Goal: Information Seeking & Learning: Learn about a topic

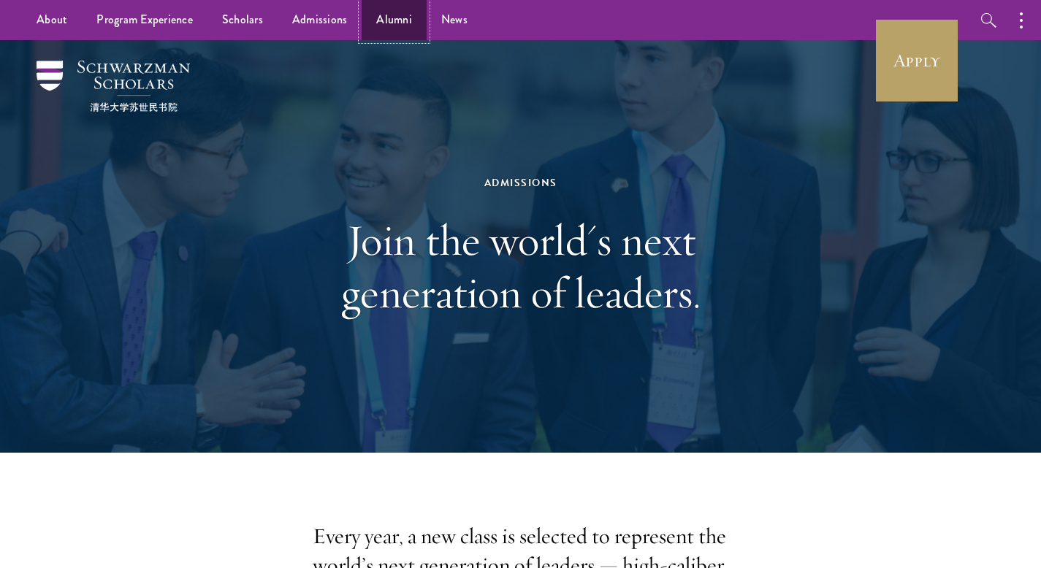
click at [389, 4] on link "Alumni" at bounding box center [394, 20] width 65 height 40
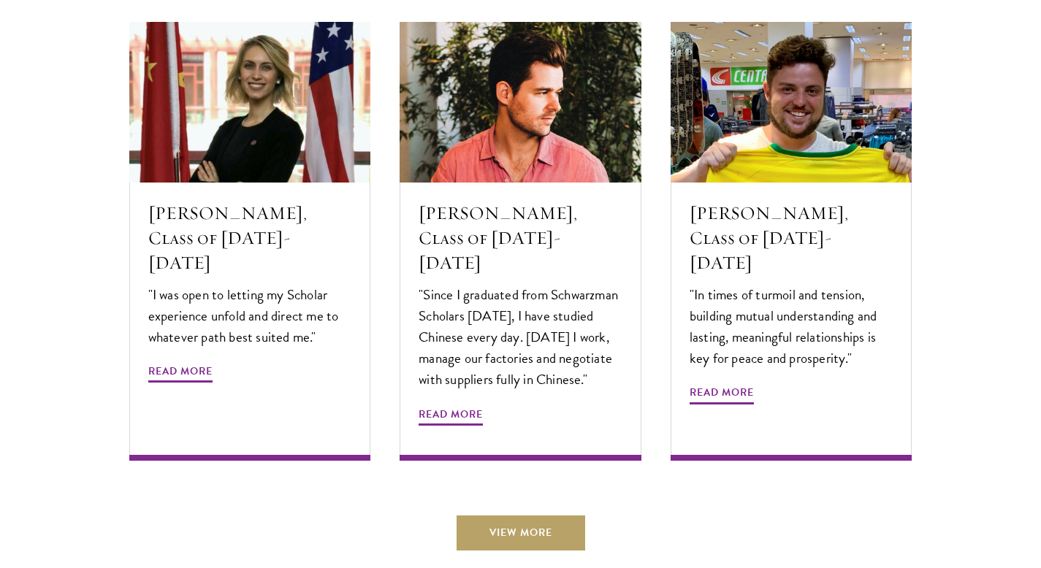
scroll to position [4947, 0]
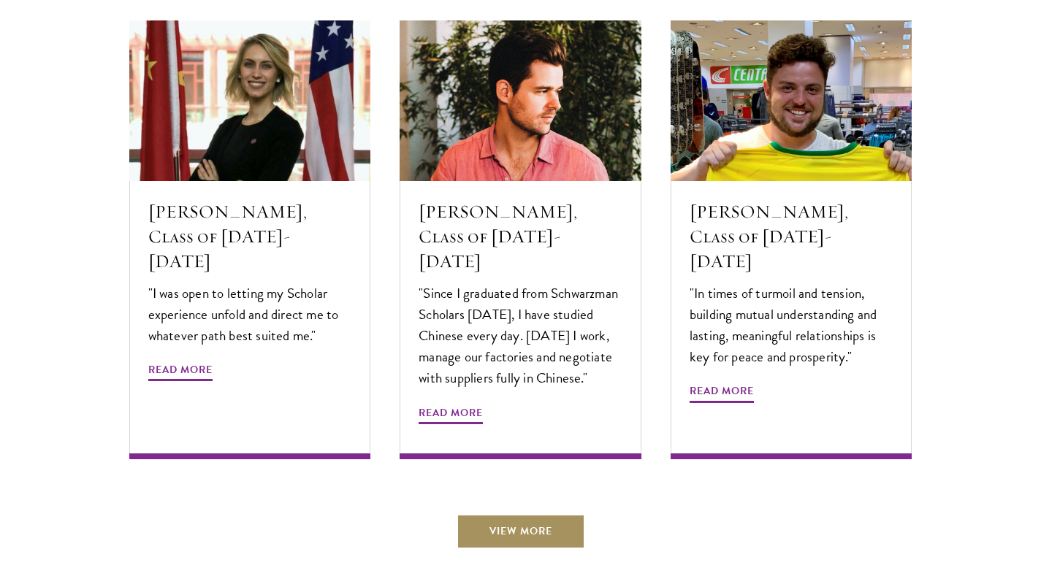
click at [509, 514] on link "View More" at bounding box center [521, 531] width 129 height 35
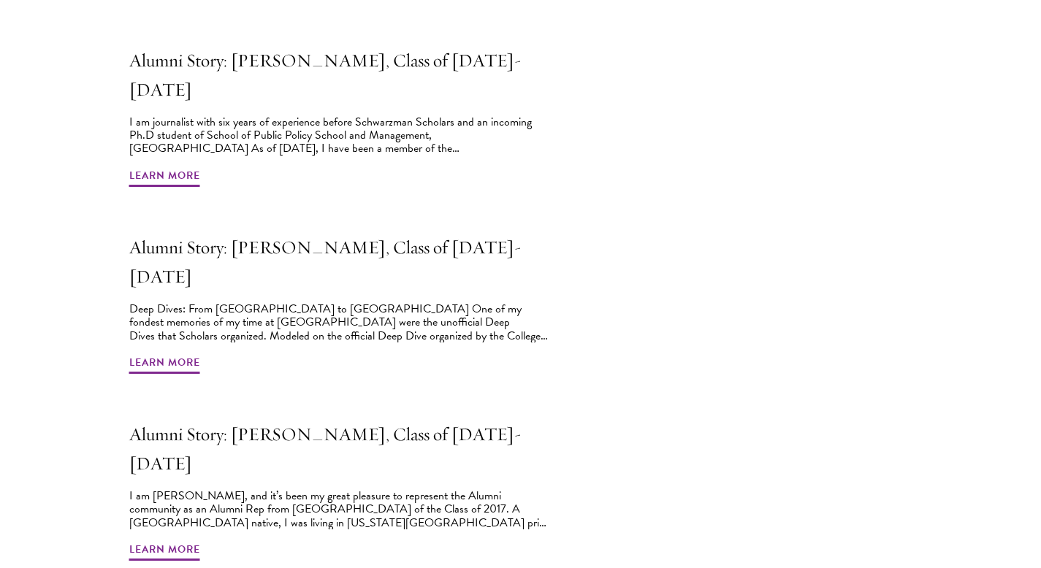
scroll to position [1108, 0]
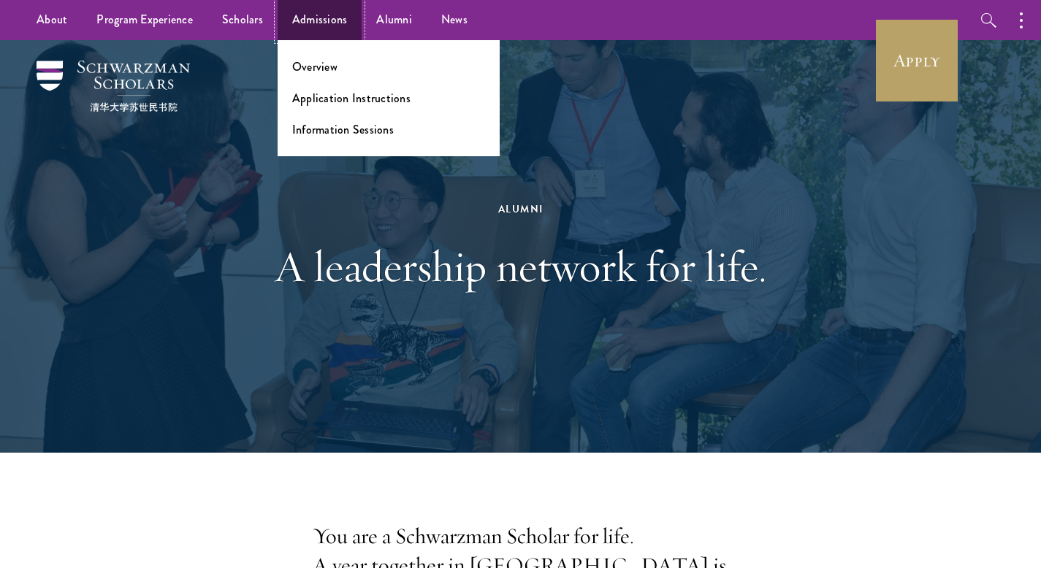
click at [316, 26] on link "Admissions" at bounding box center [320, 20] width 85 height 40
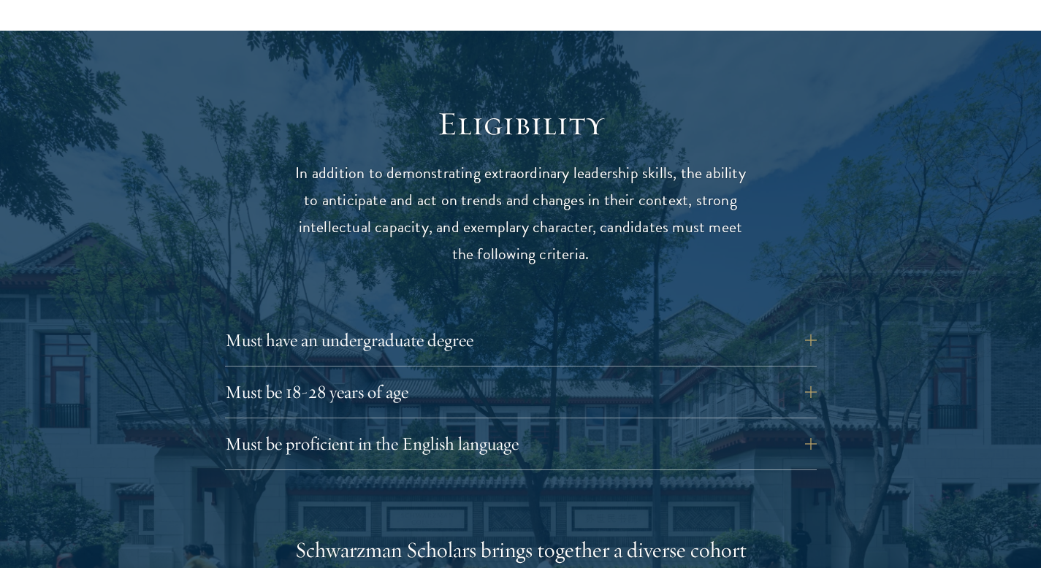
scroll to position [1850, 0]
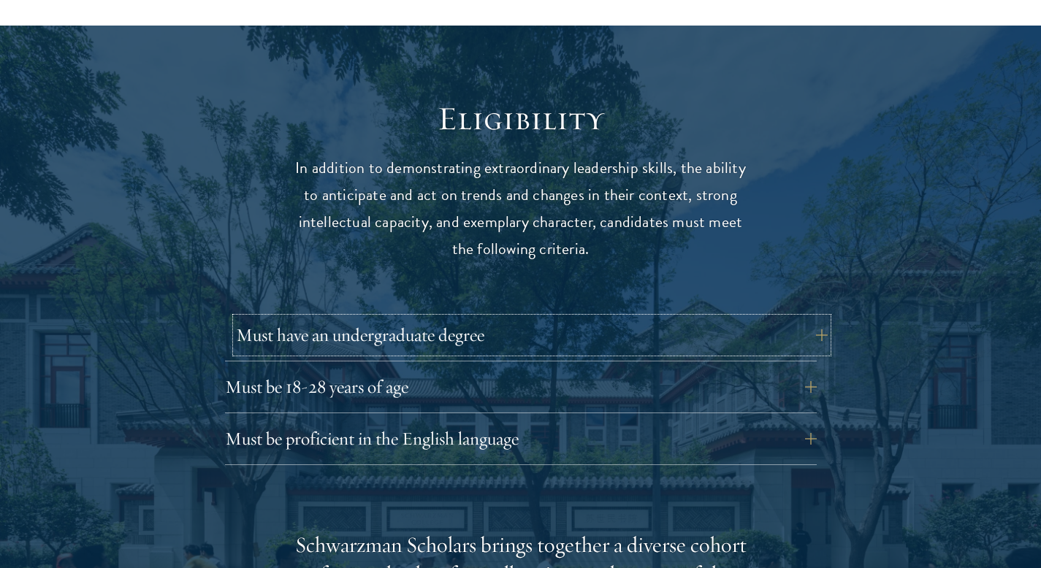
click at [425, 318] on button "Must have an undergraduate degree" at bounding box center [532, 335] width 592 height 35
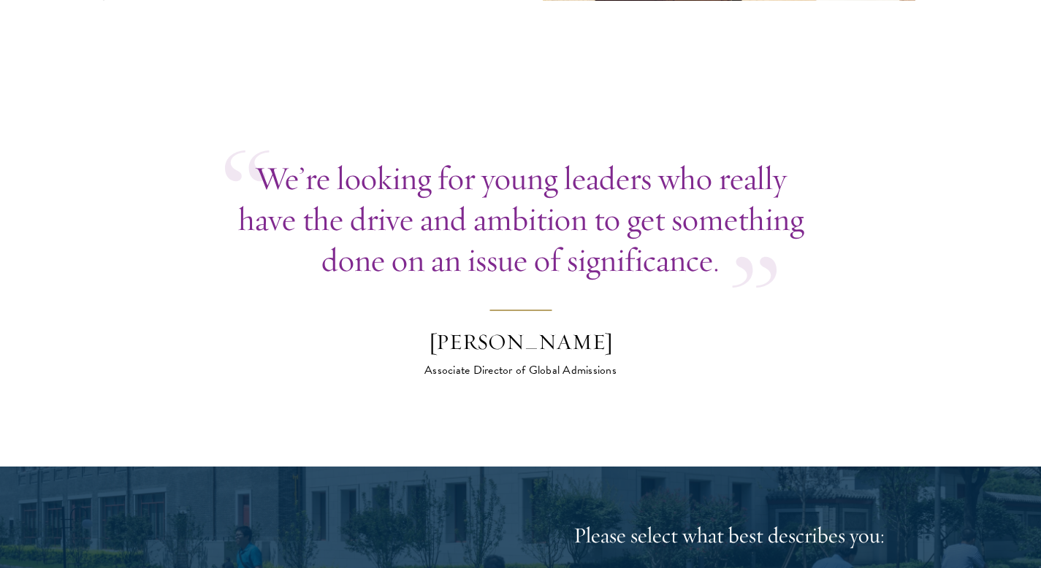
scroll to position [5951, 0]
